Goal: Information Seeking & Learning: Learn about a topic

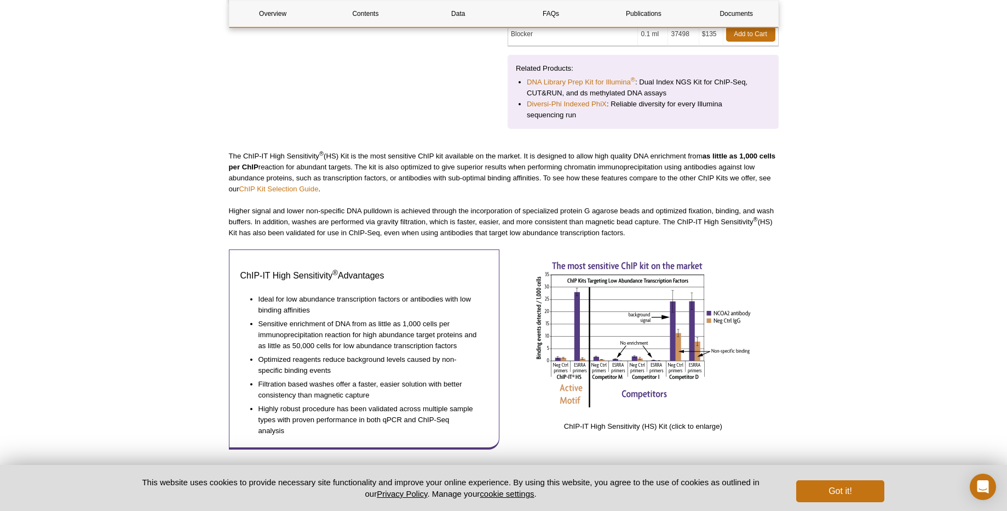
scroll to position [394, 0]
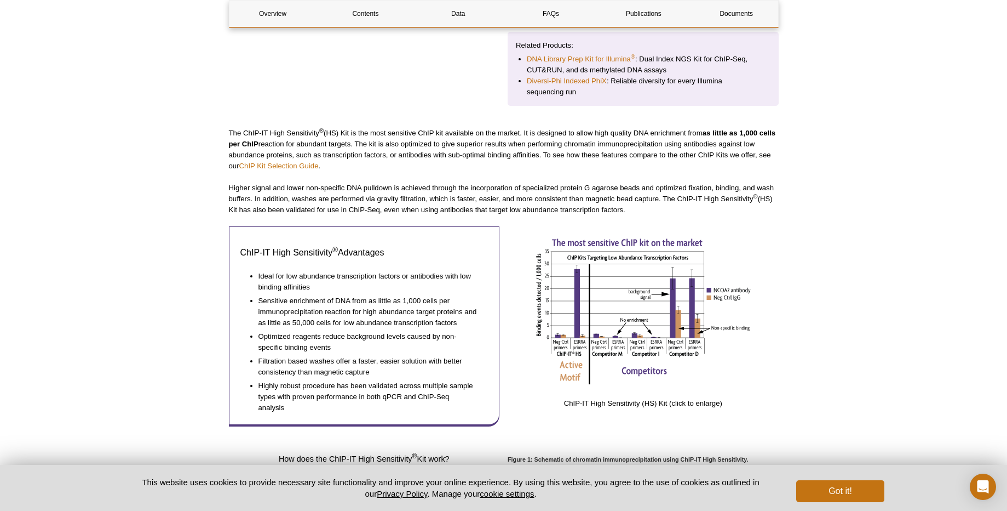
click at [464, 158] on p "The ChIP-IT High Sensitivity ® (HS) Kit is the most sensitive ChIP kit availabl…" at bounding box center [504, 150] width 550 height 44
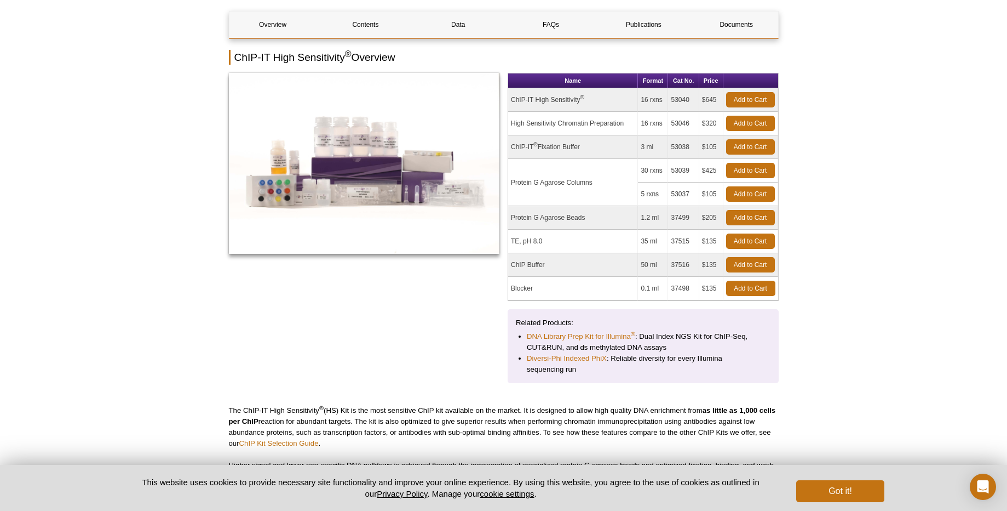
scroll to position [0, 0]
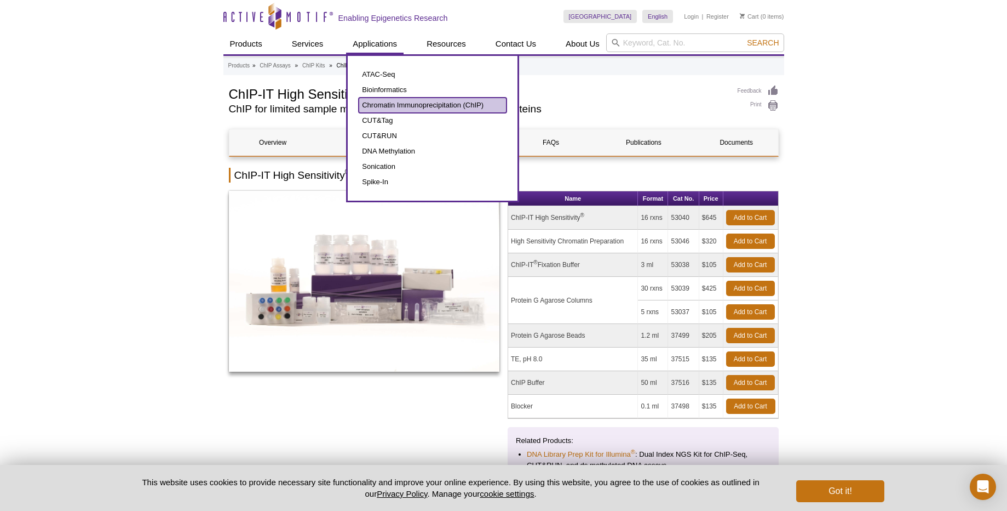
click at [383, 106] on link "Chromatin Immunoprecipitation (ChIP)" at bounding box center [433, 105] width 148 height 15
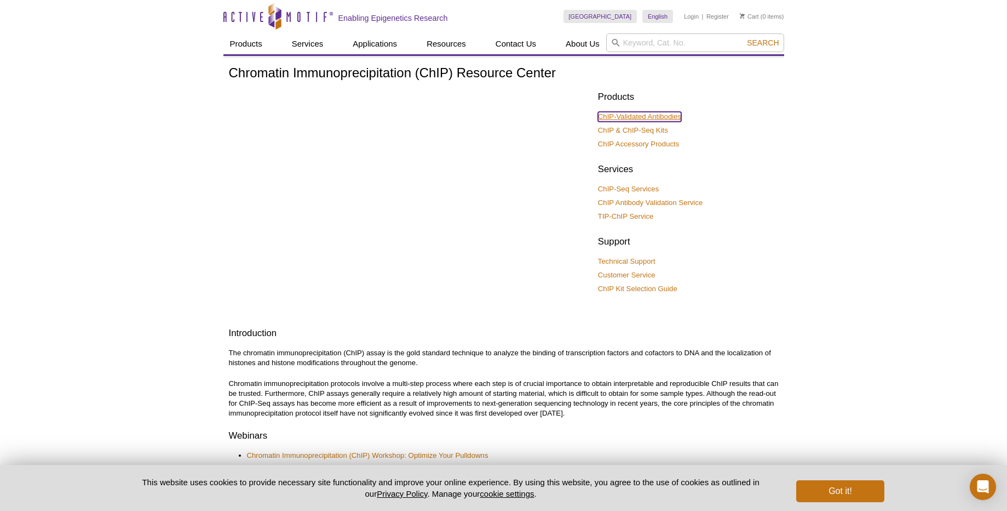
click at [633, 116] on link "ChIP-Validated Antibodies" at bounding box center [639, 117] width 83 height 10
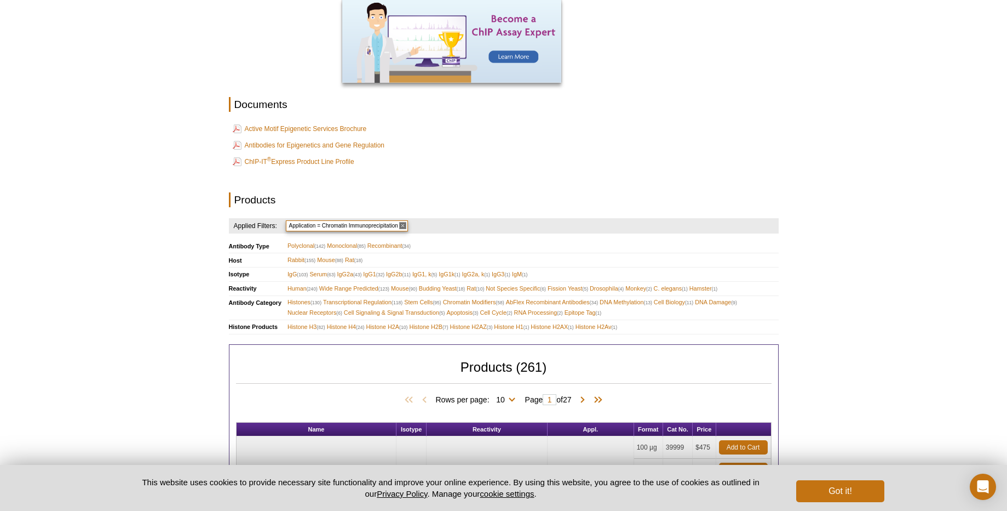
scroll to position [263, 0]
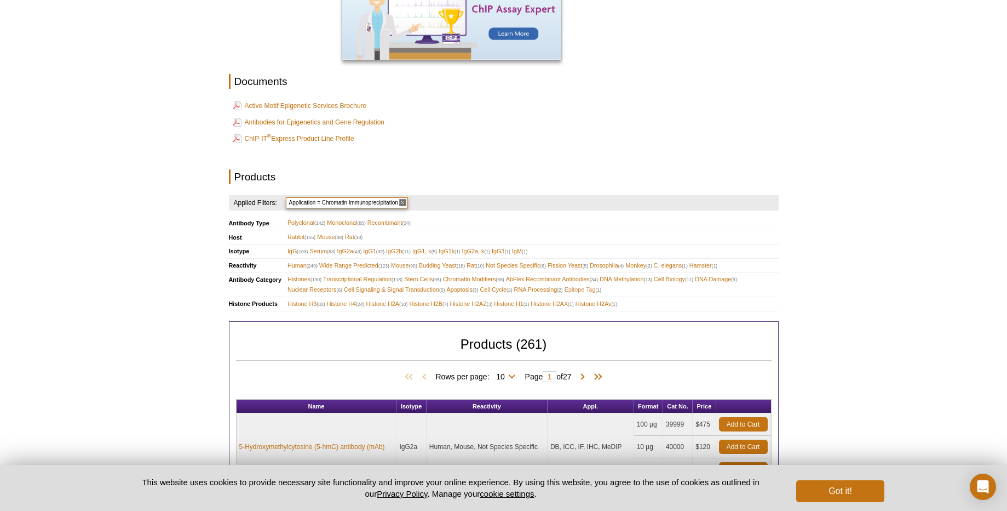
click at [587, 291] on span "Epitope Tag (1)" at bounding box center [583, 289] width 37 height 10
